Goal: Navigation & Orientation: Go to known website

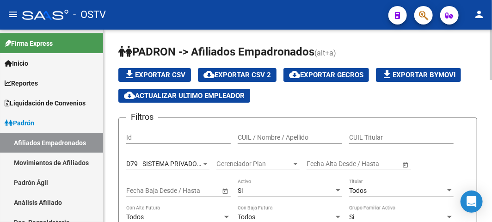
click at [195, 160] on span "D79 - SISTEMA PRIVADO DE SALUD S.A (Medicenter)" at bounding box center [201, 163] width 150 height 7
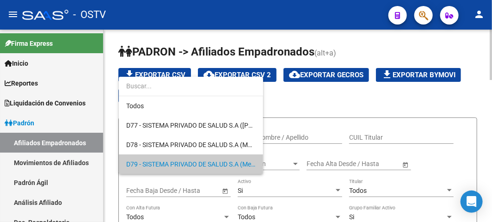
drag, startPoint x: 324, startPoint y: 107, endPoint x: 326, endPoint y: 99, distance: 8.1
click at [324, 105] on div at bounding box center [246, 111] width 492 height 222
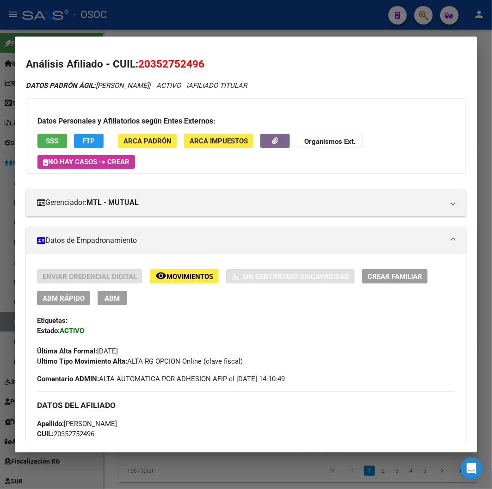
scroll to position [1062, 0]
